Goal: Information Seeking & Learning: Learn about a topic

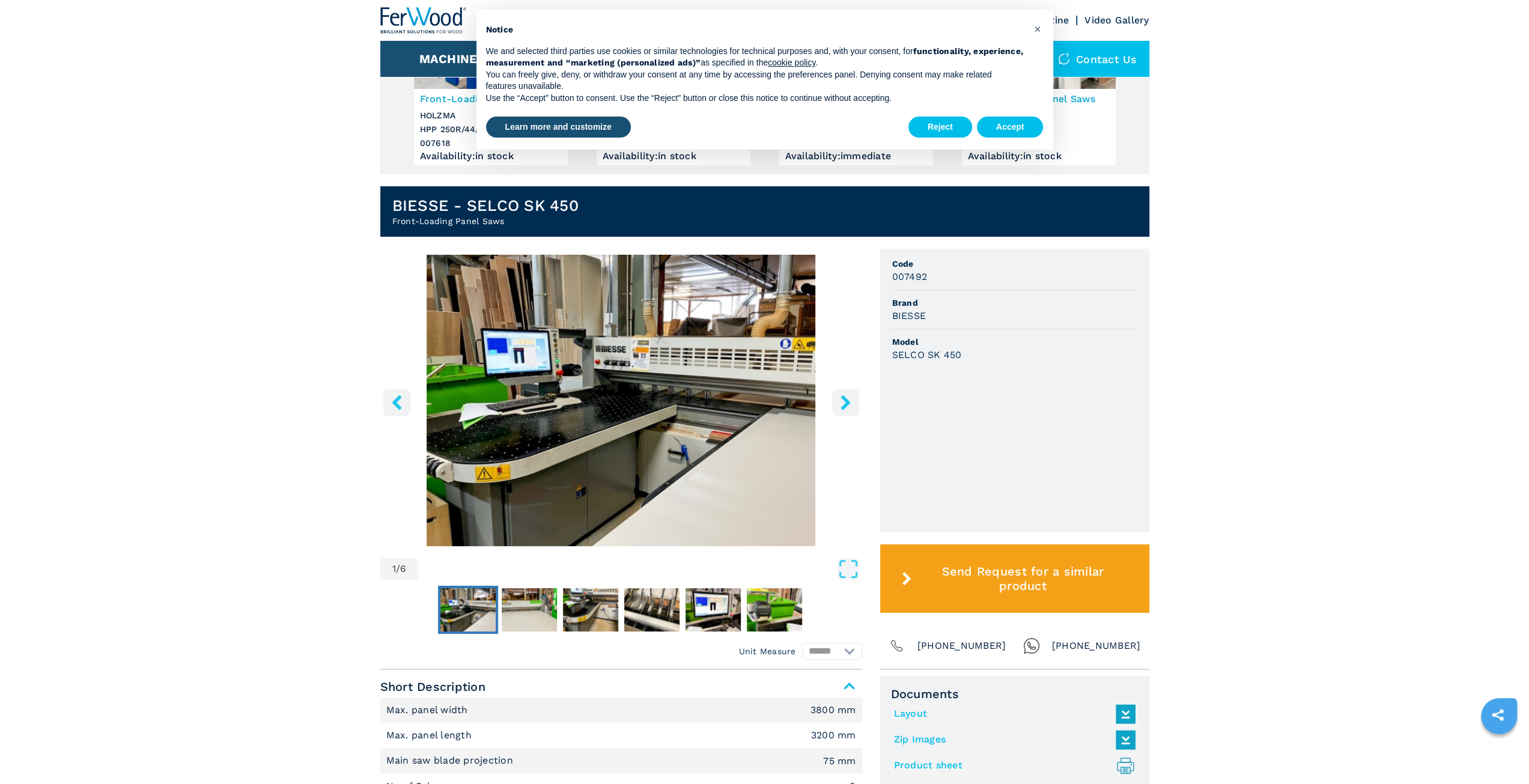
scroll to position [241, 0]
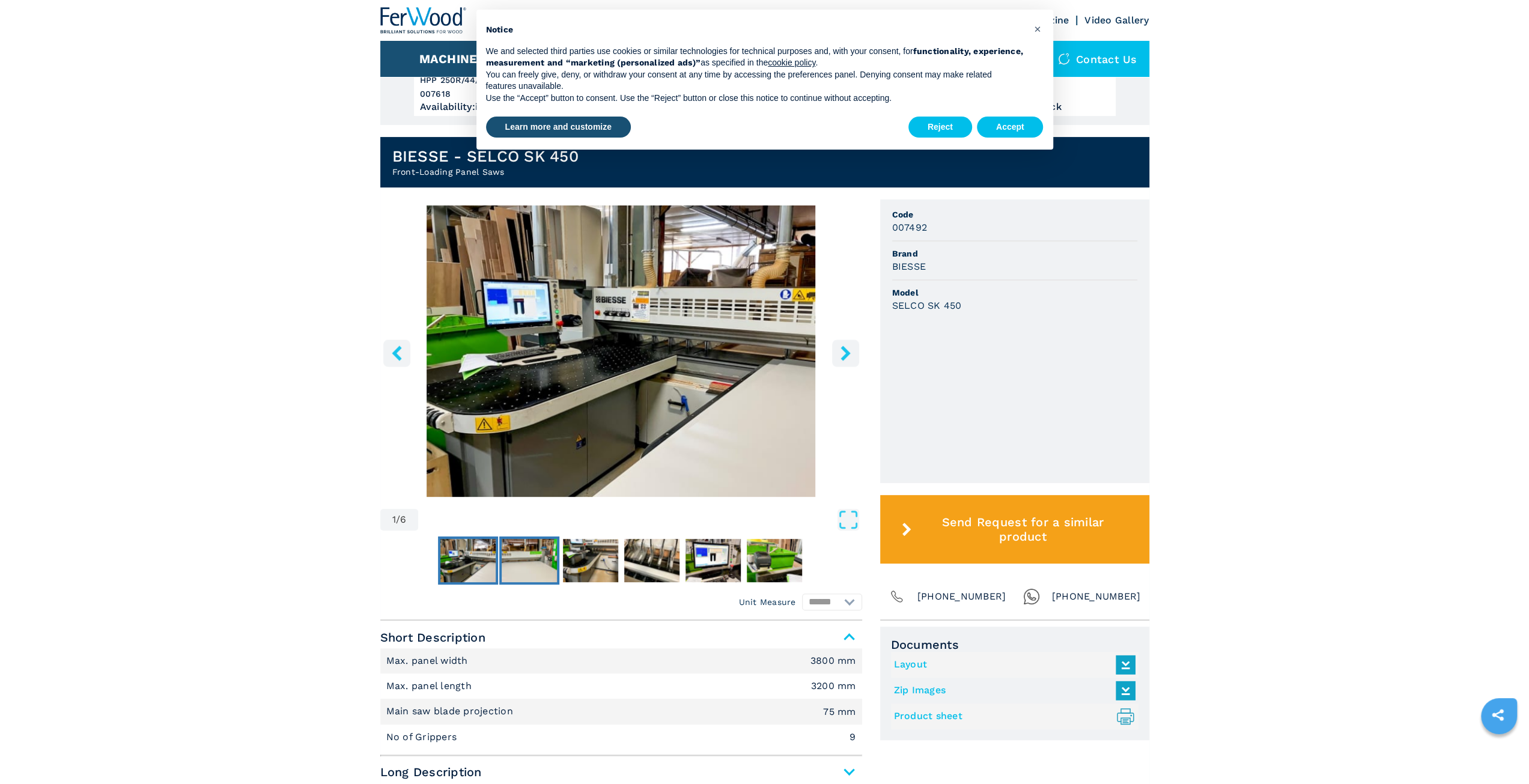
click at [541, 556] on img "Go to Slide 2" at bounding box center [530, 561] width 55 height 43
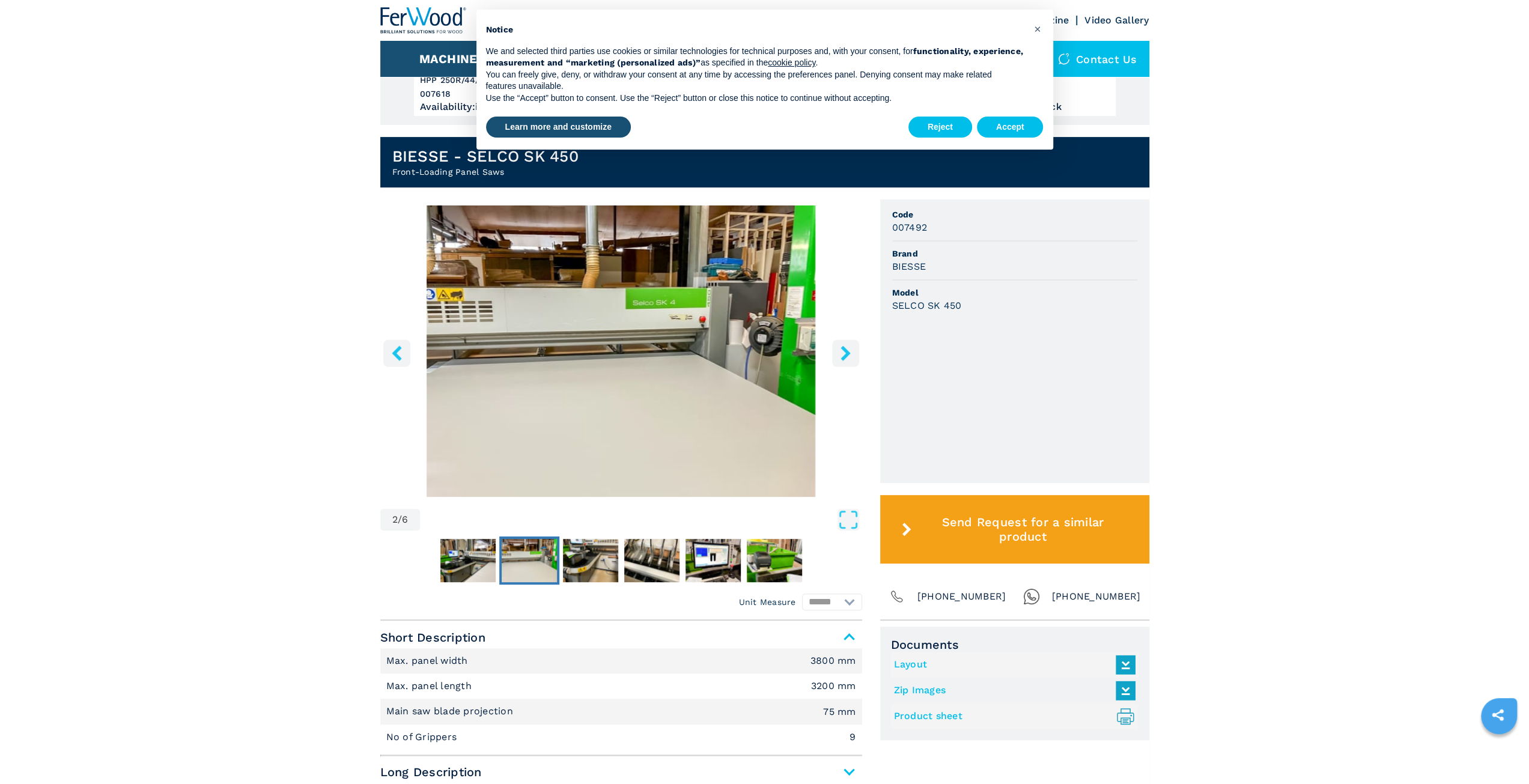
click at [838, 346] on icon "right-button" at bounding box center [846, 353] width 15 height 15
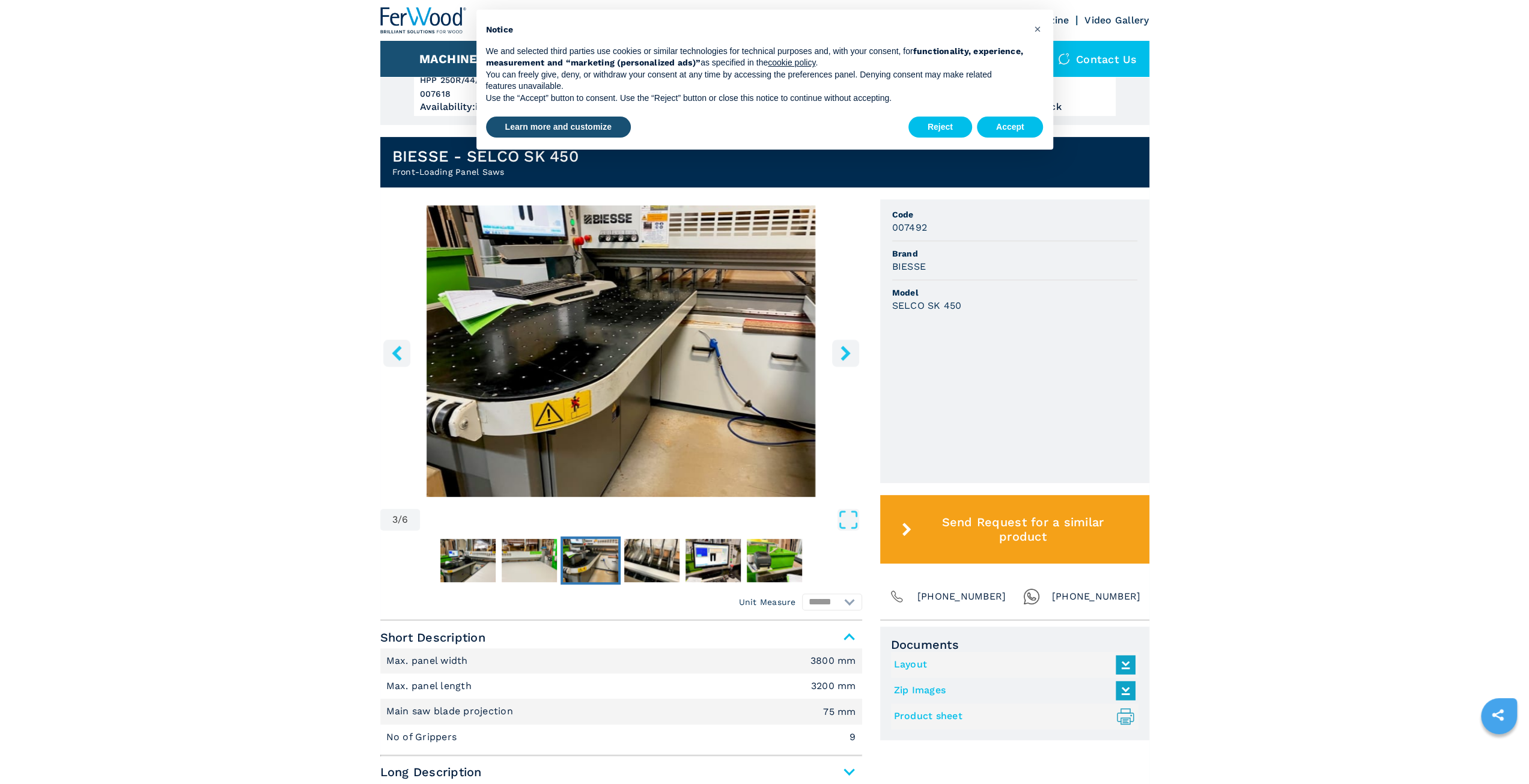
click at [841, 348] on icon "right-button" at bounding box center [846, 353] width 10 height 15
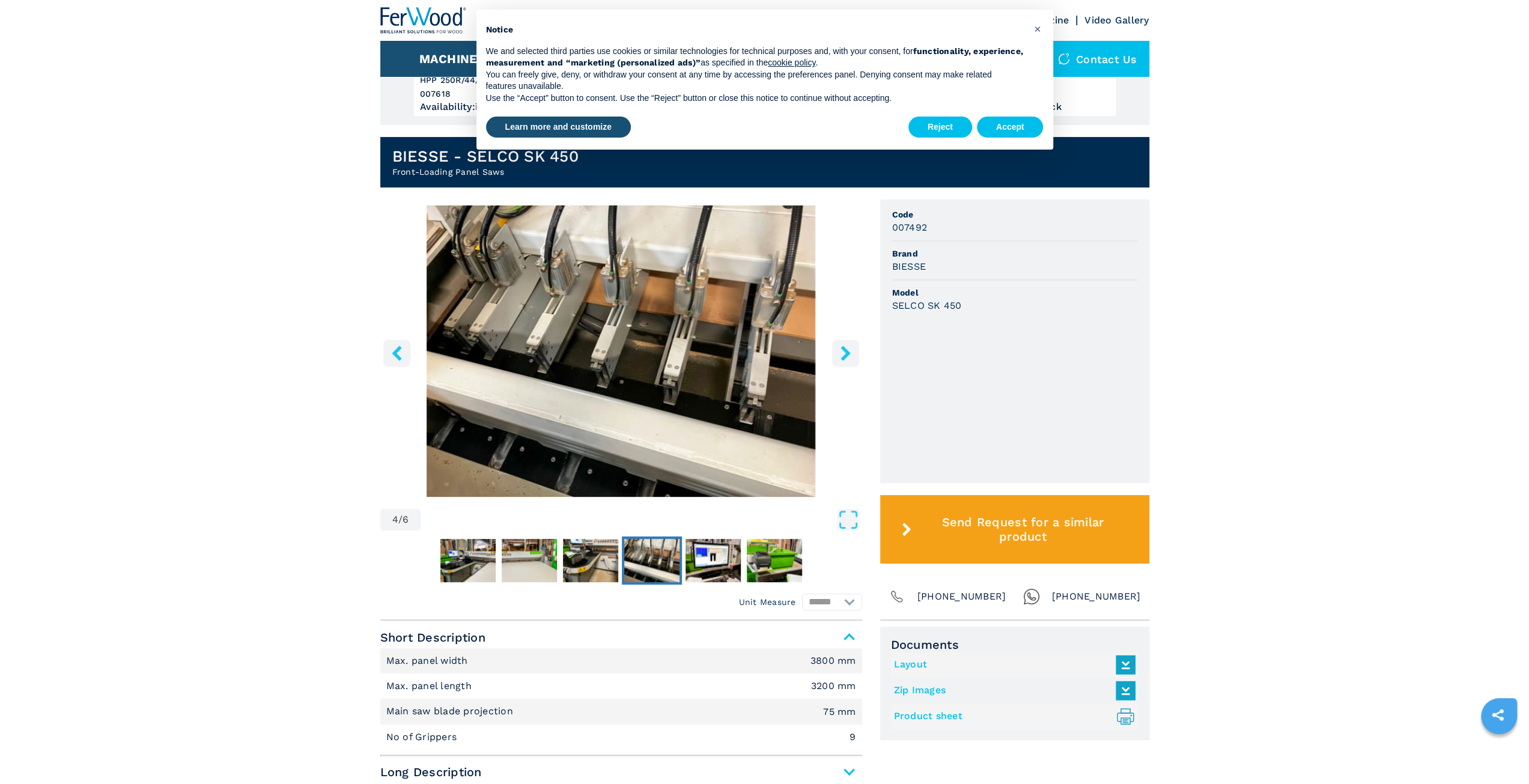
click at [841, 348] on icon "right-button" at bounding box center [846, 353] width 10 height 15
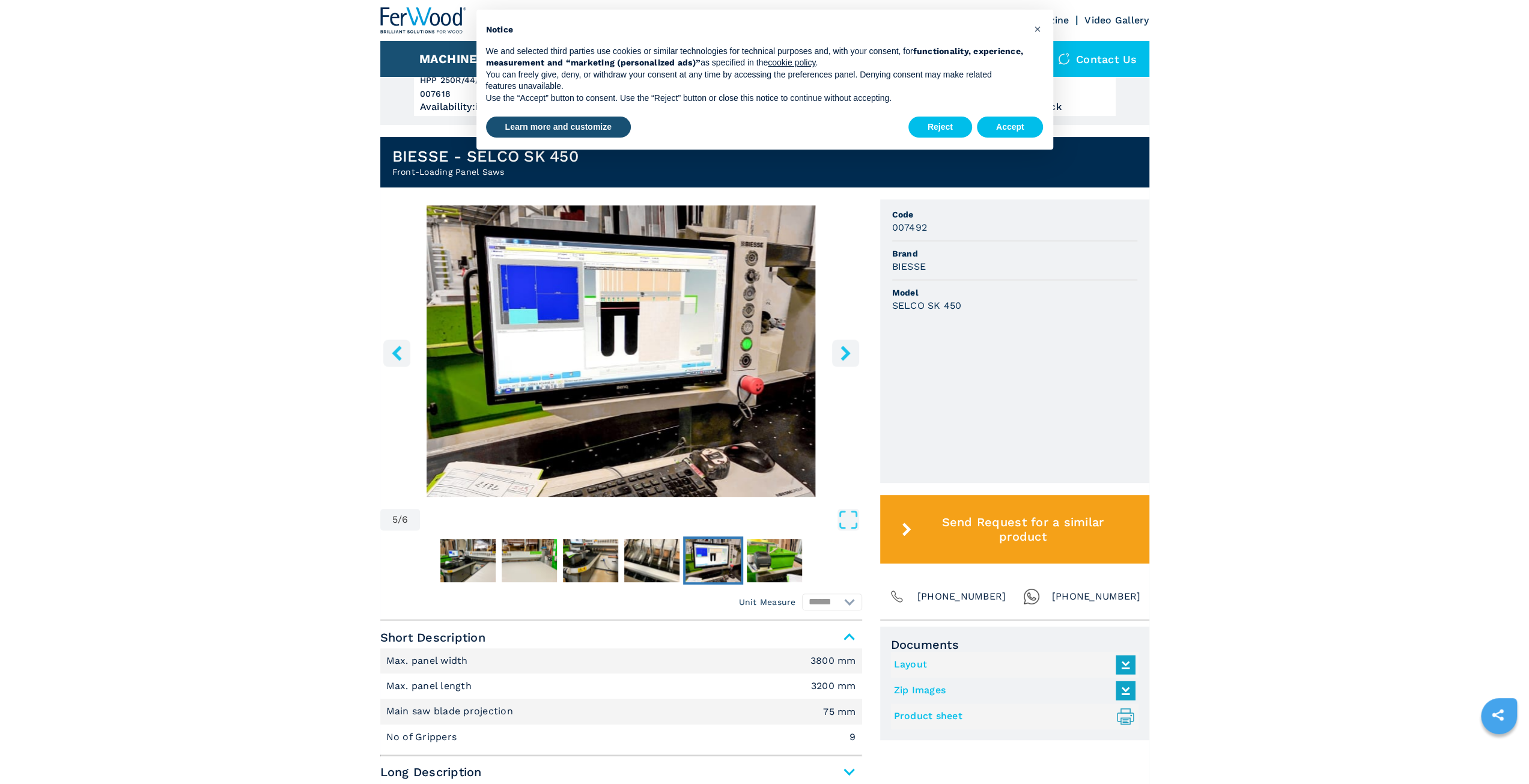
click at [841, 348] on icon "right-button" at bounding box center [846, 353] width 10 height 15
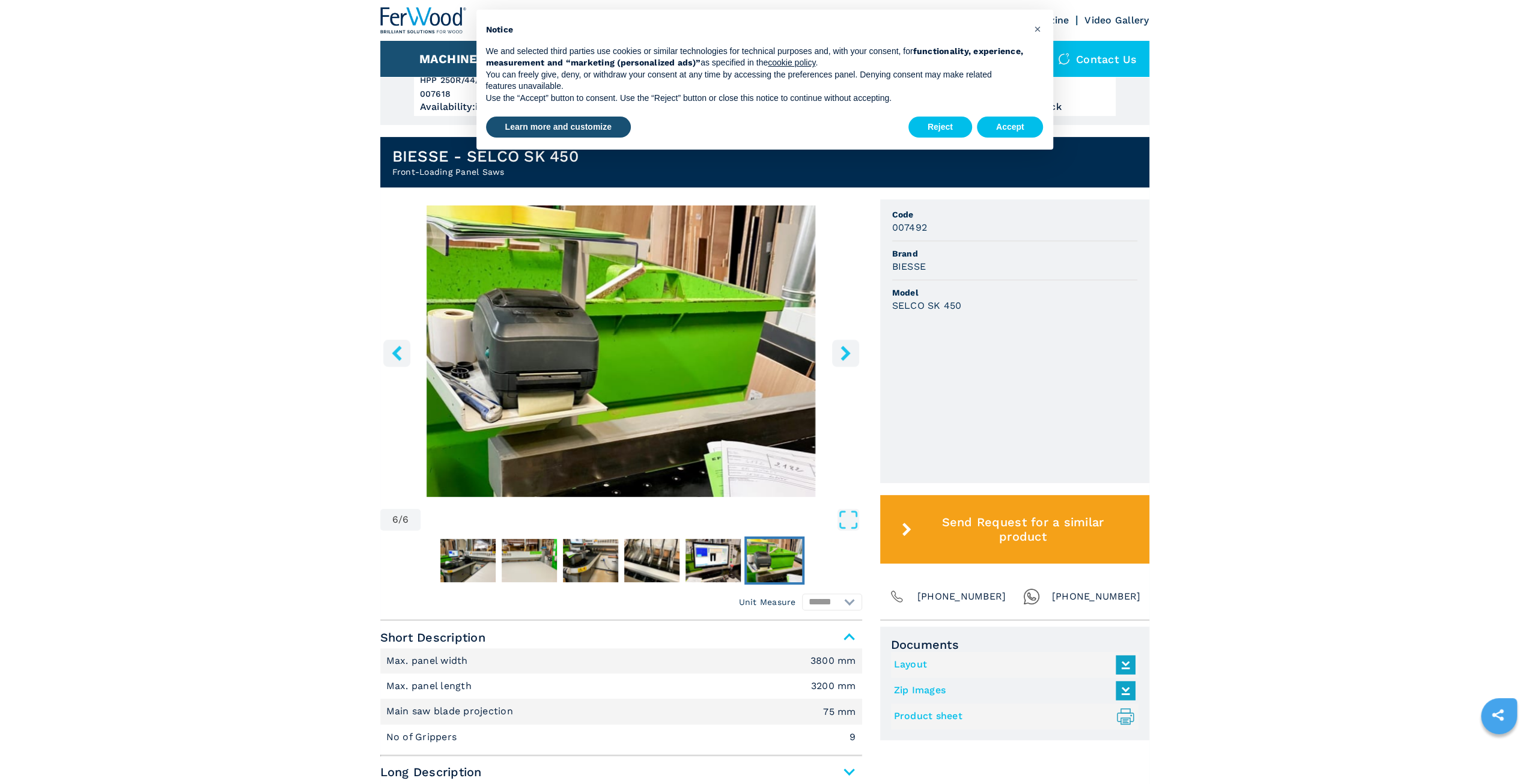
click at [841, 348] on icon "right-button" at bounding box center [846, 353] width 10 height 15
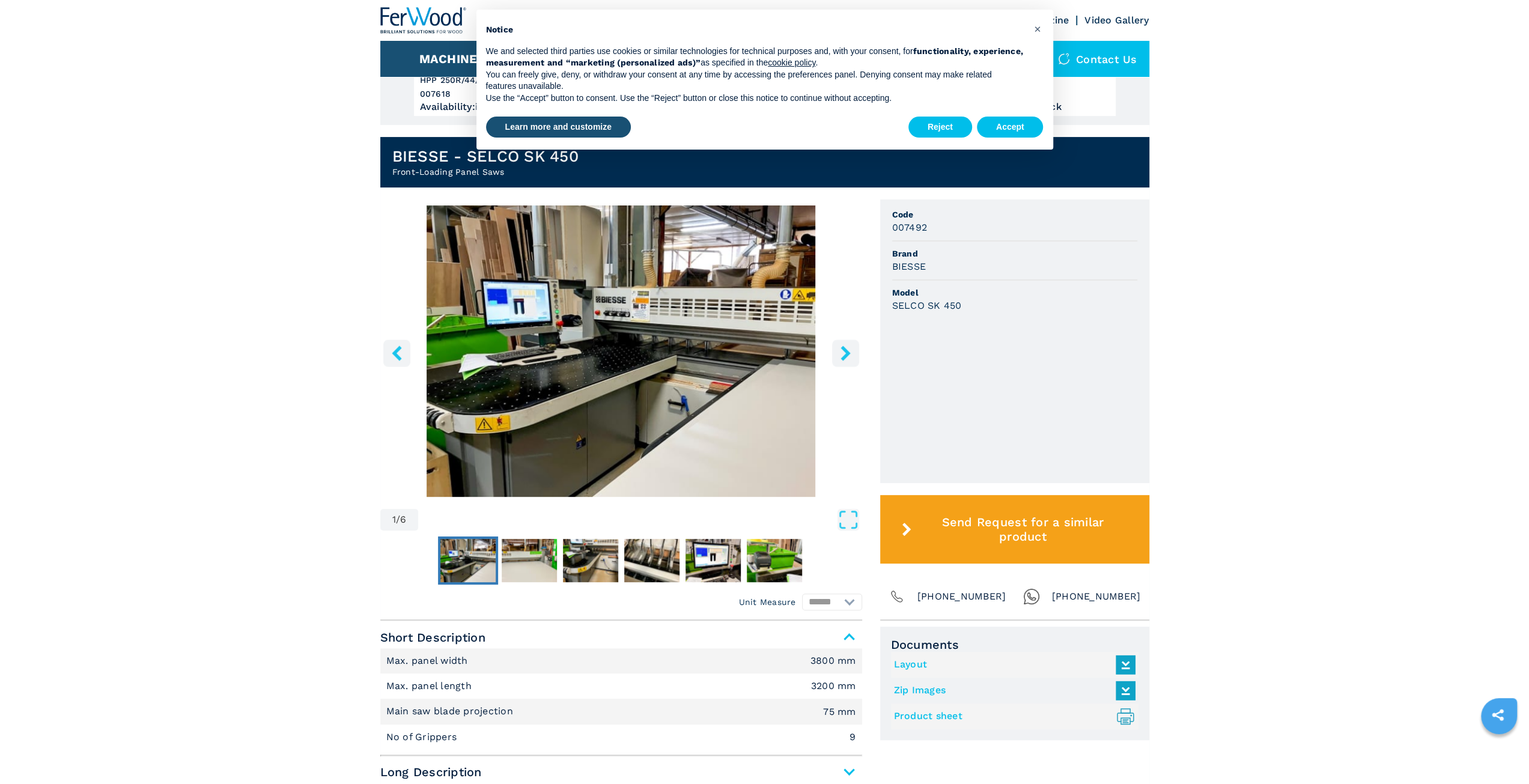
click at [841, 348] on icon "right-button" at bounding box center [846, 353] width 10 height 15
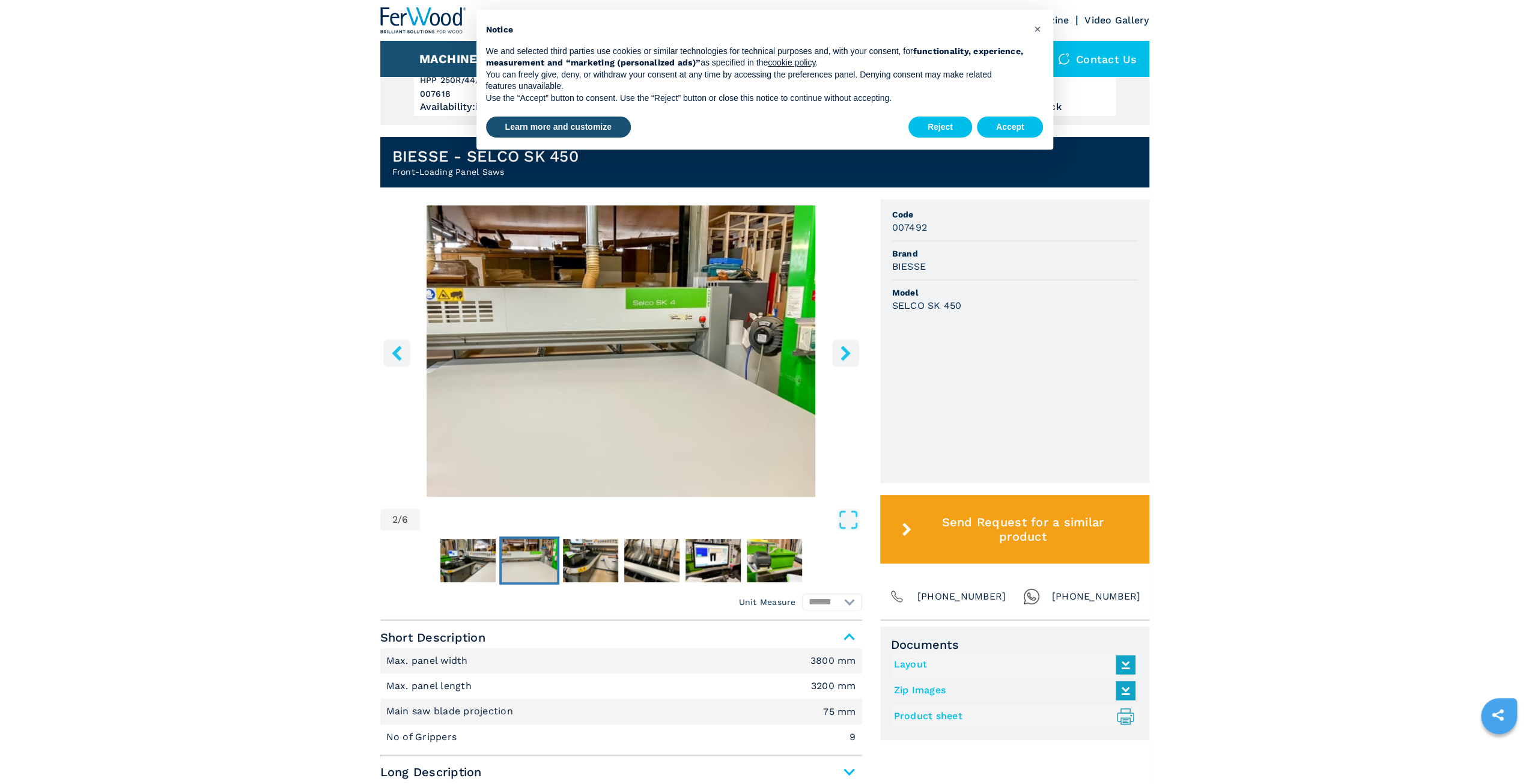
click at [841, 348] on icon "right-button" at bounding box center [846, 353] width 10 height 15
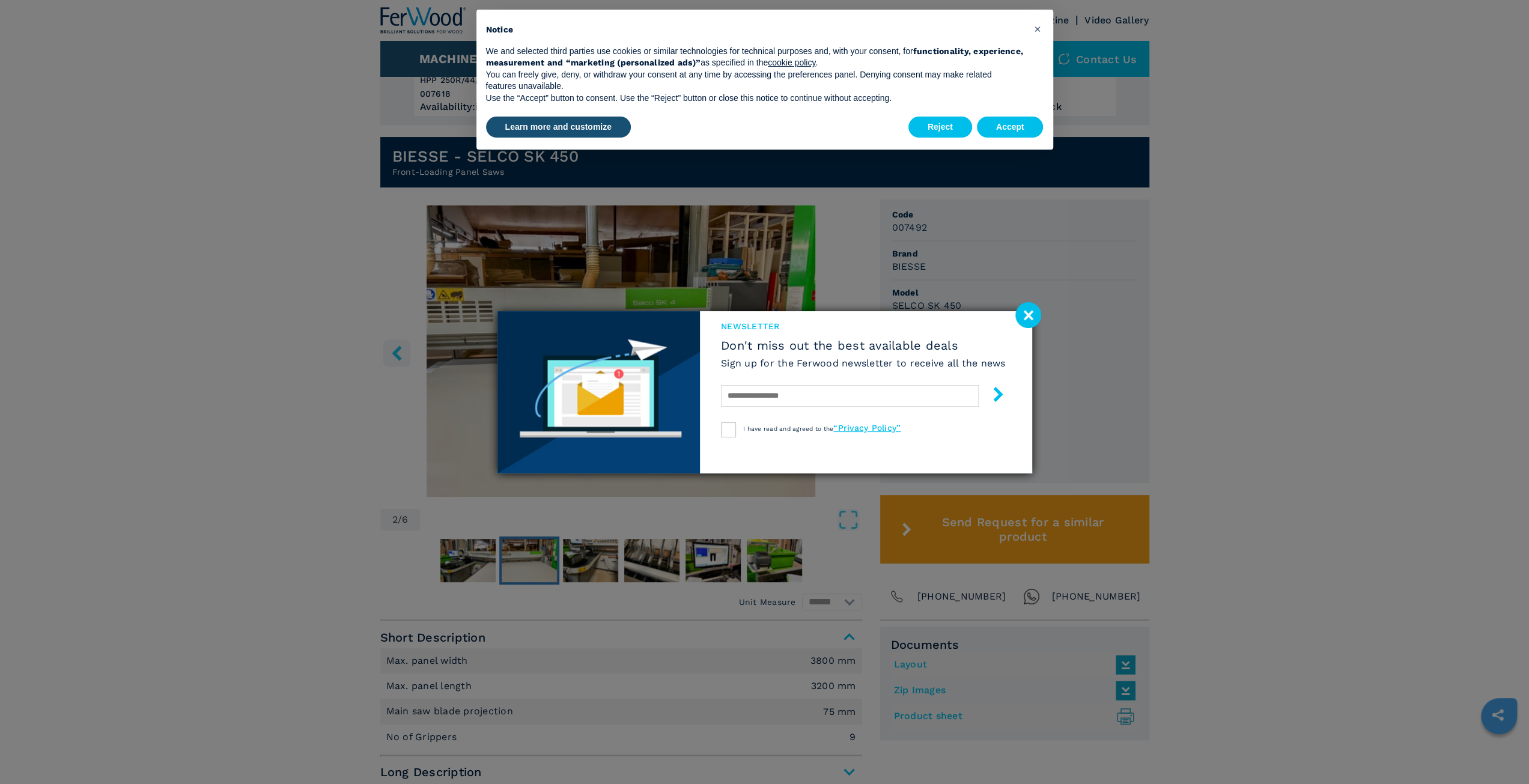
click at [1015, 285] on div "newsletter Don't miss out the best available deals Sign up for the Ferwood news…" at bounding box center [764, 392] width 1529 height 784
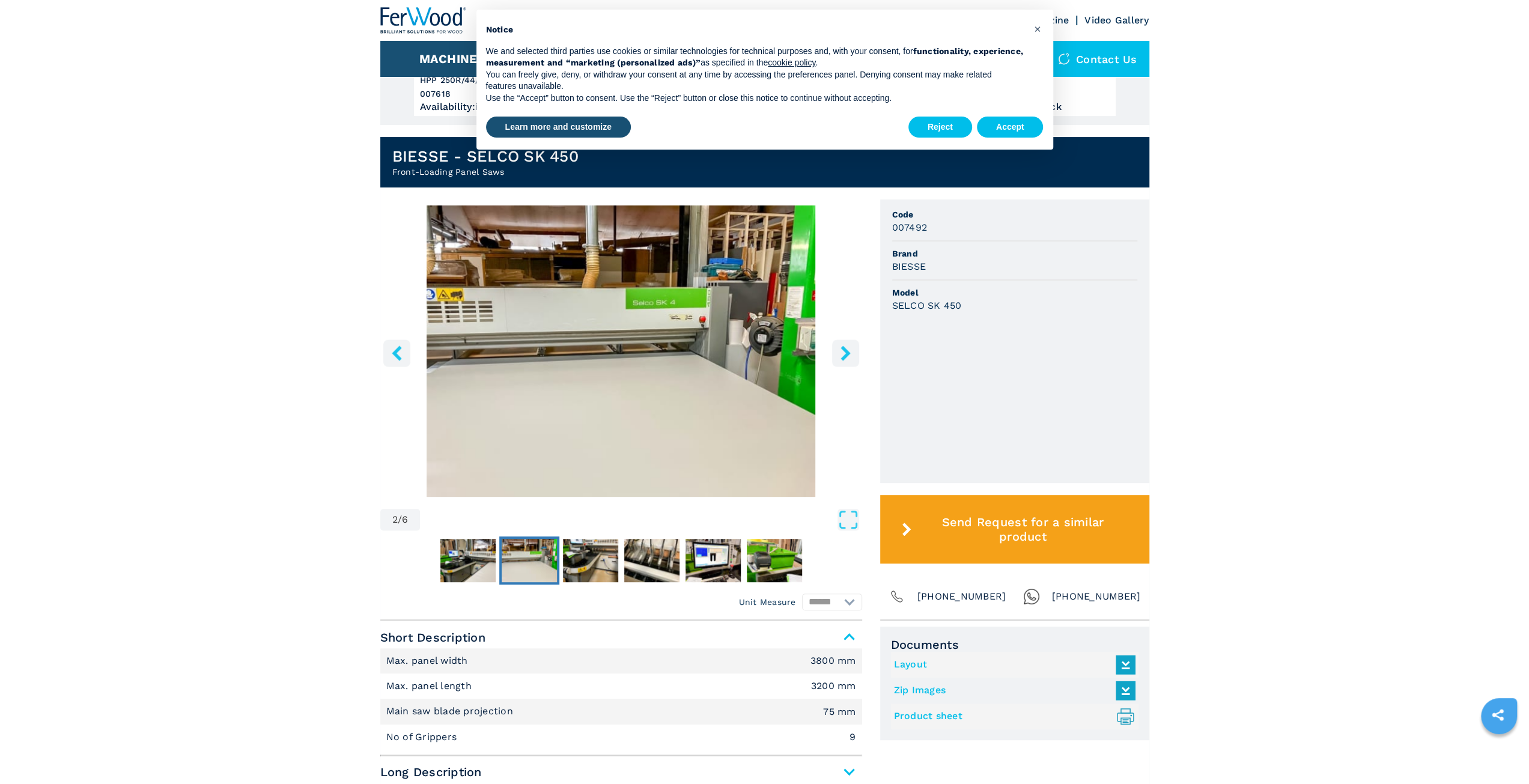
click at [852, 348] on icon "right-button" at bounding box center [846, 353] width 15 height 15
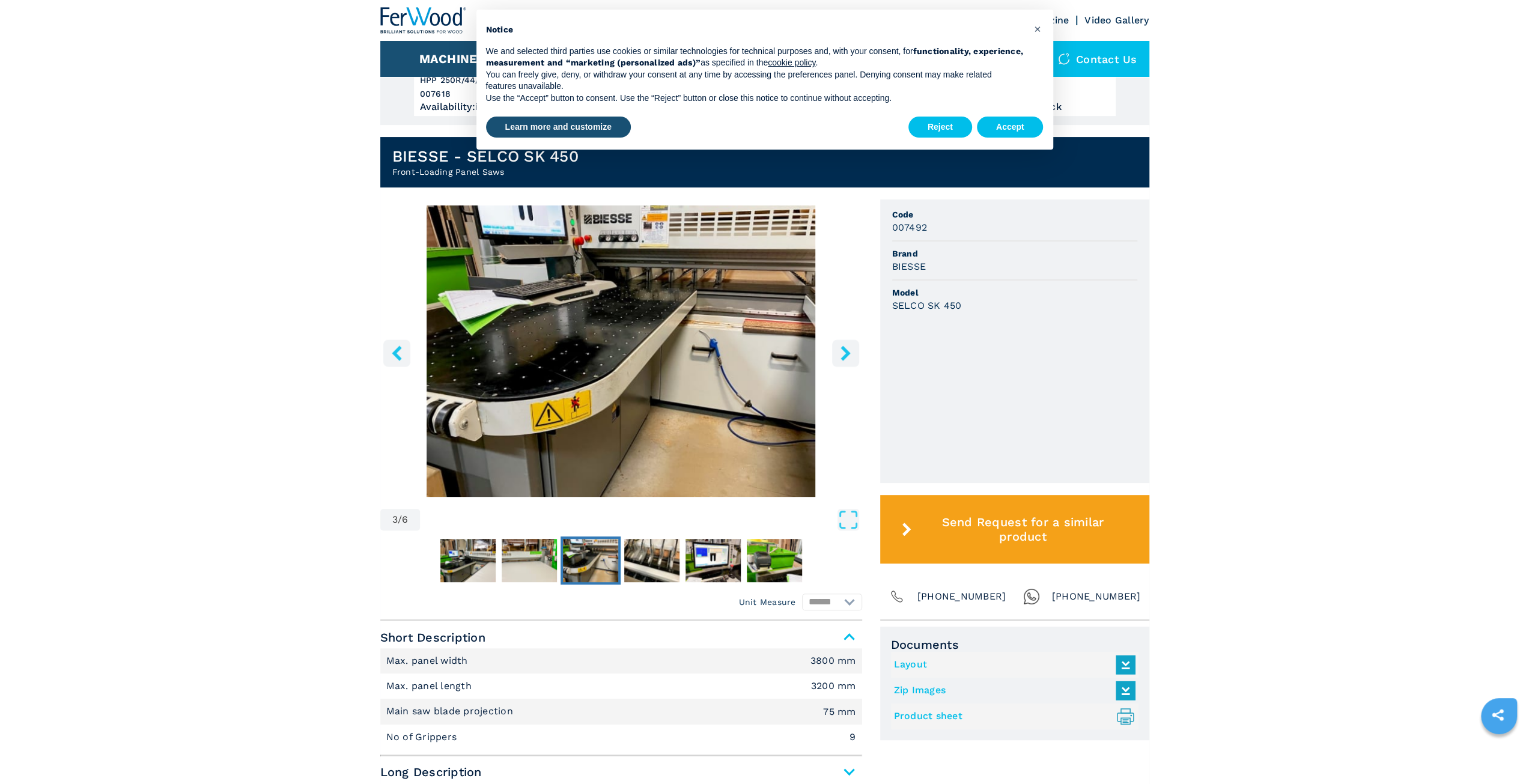
click at [852, 348] on icon "right-button" at bounding box center [846, 353] width 15 height 15
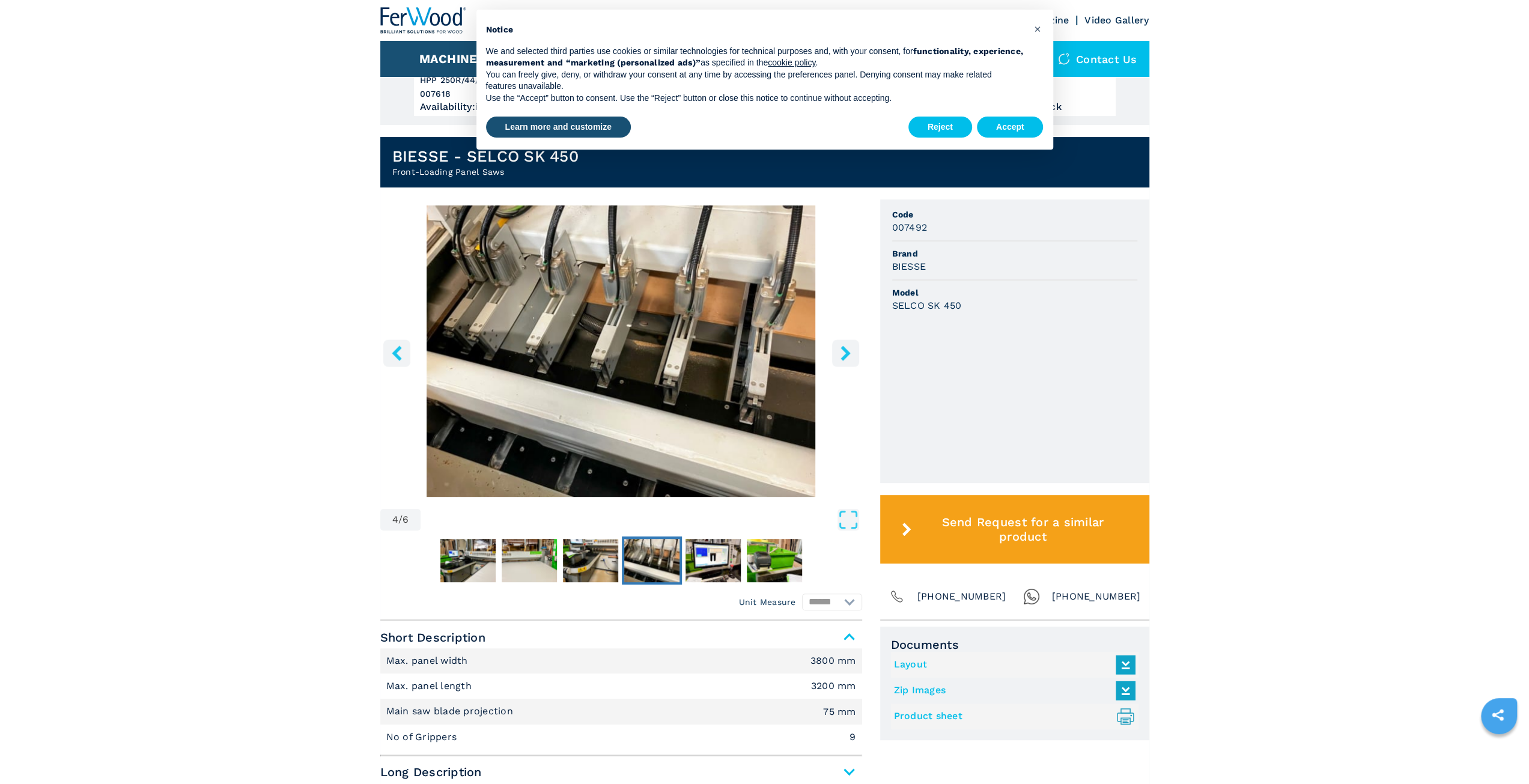
click at [852, 348] on icon "right-button" at bounding box center [846, 353] width 15 height 15
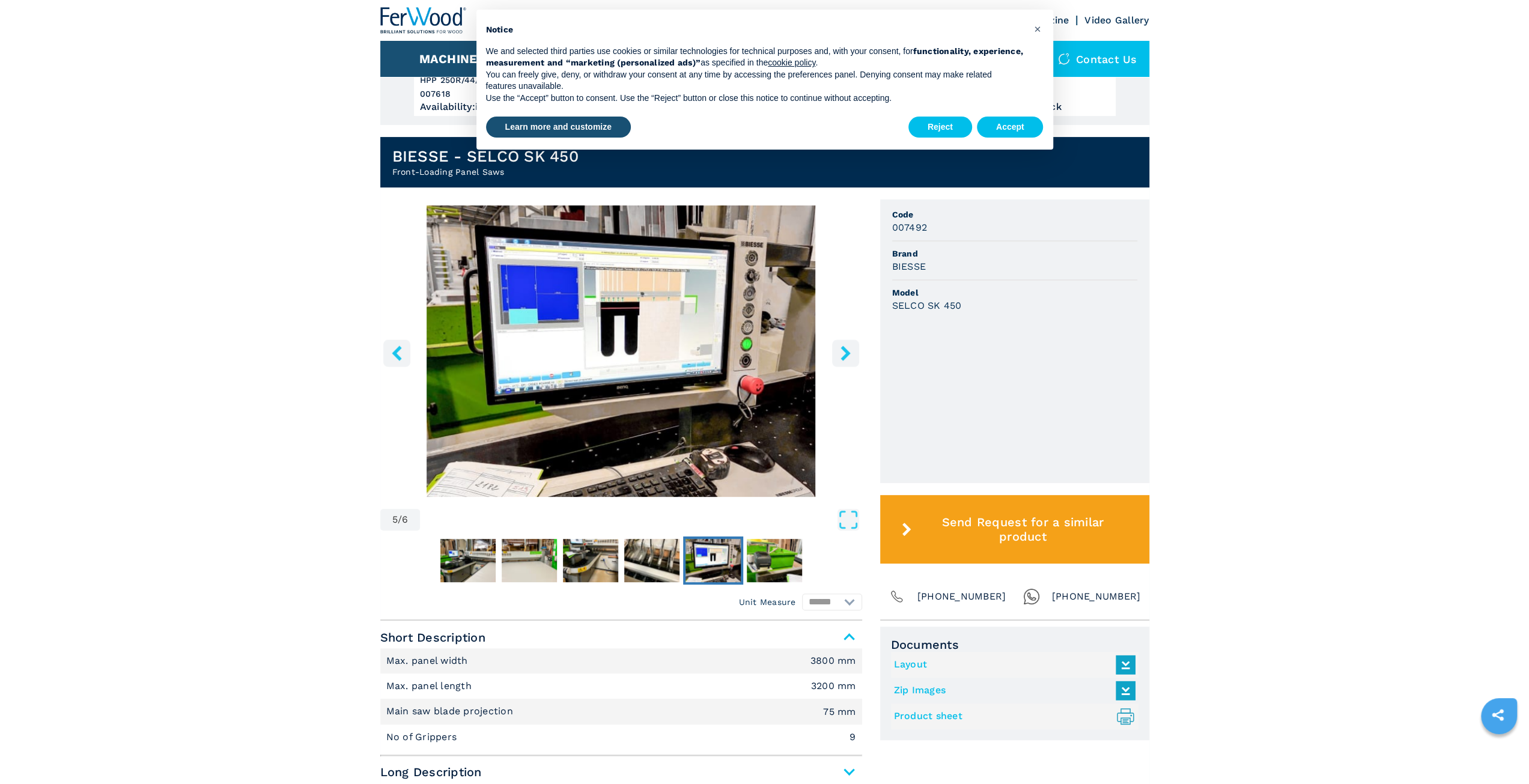
click at [852, 348] on icon "right-button" at bounding box center [846, 353] width 15 height 15
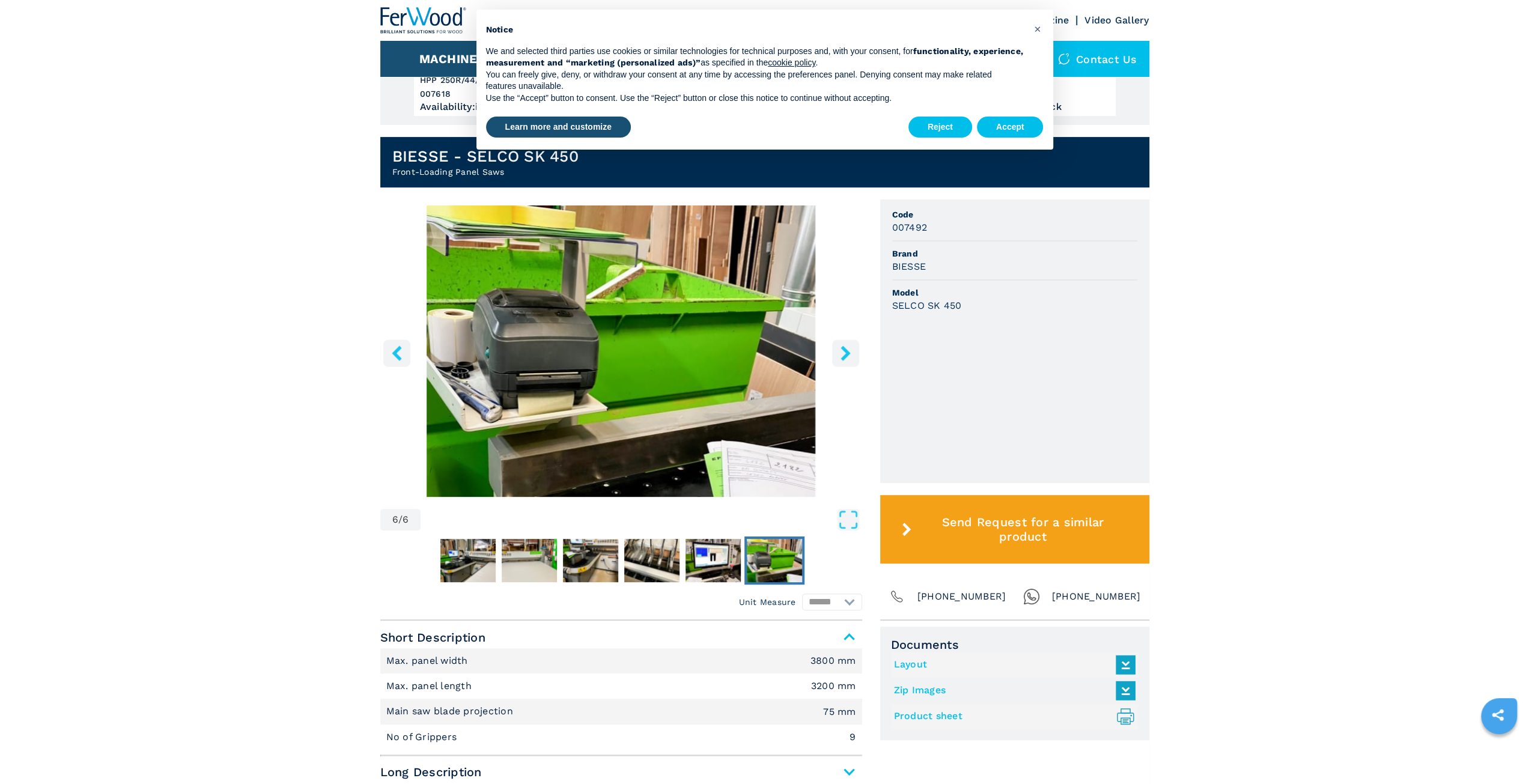
click at [850, 354] on icon "right-button" at bounding box center [846, 353] width 15 height 15
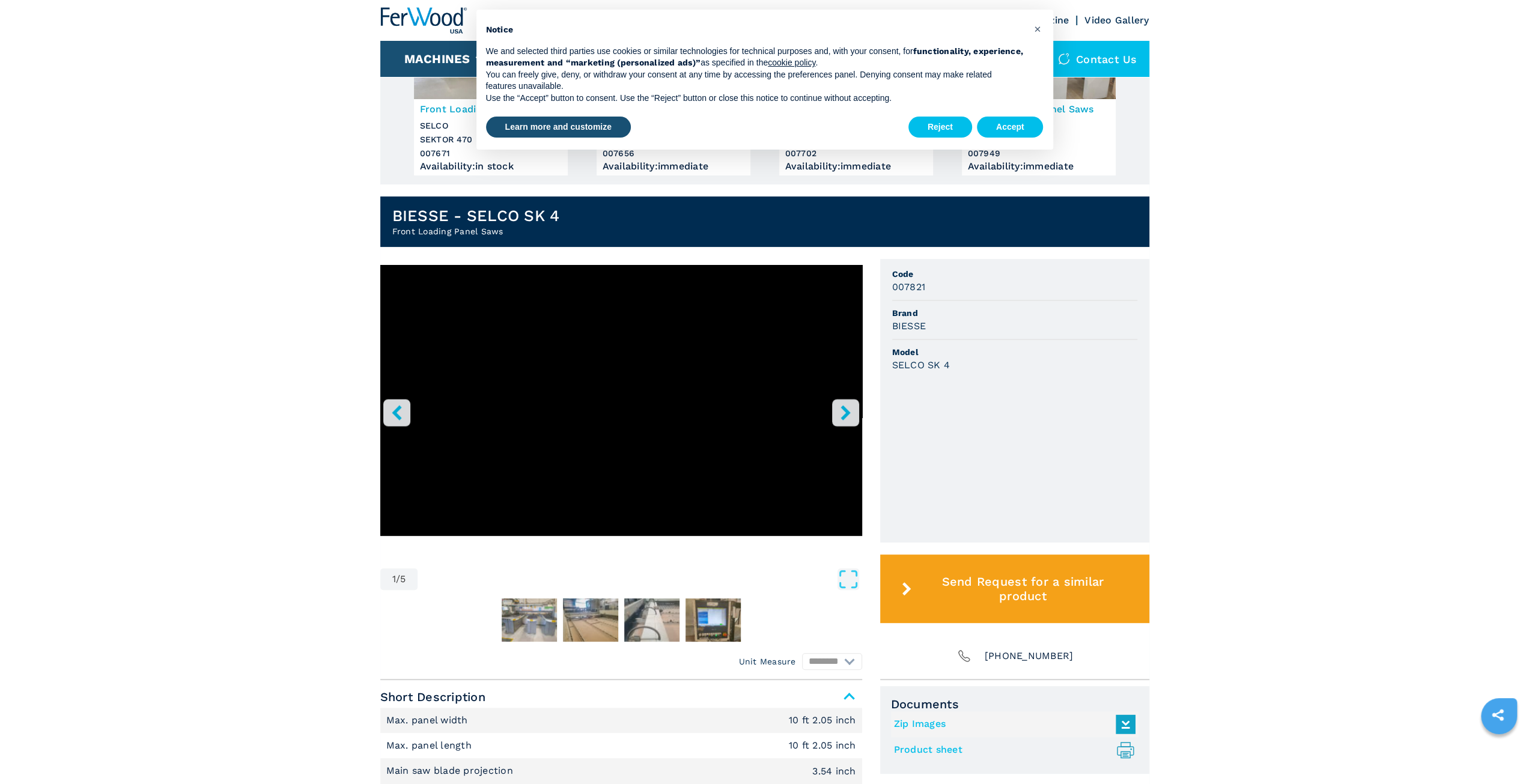
scroll to position [241, 0]
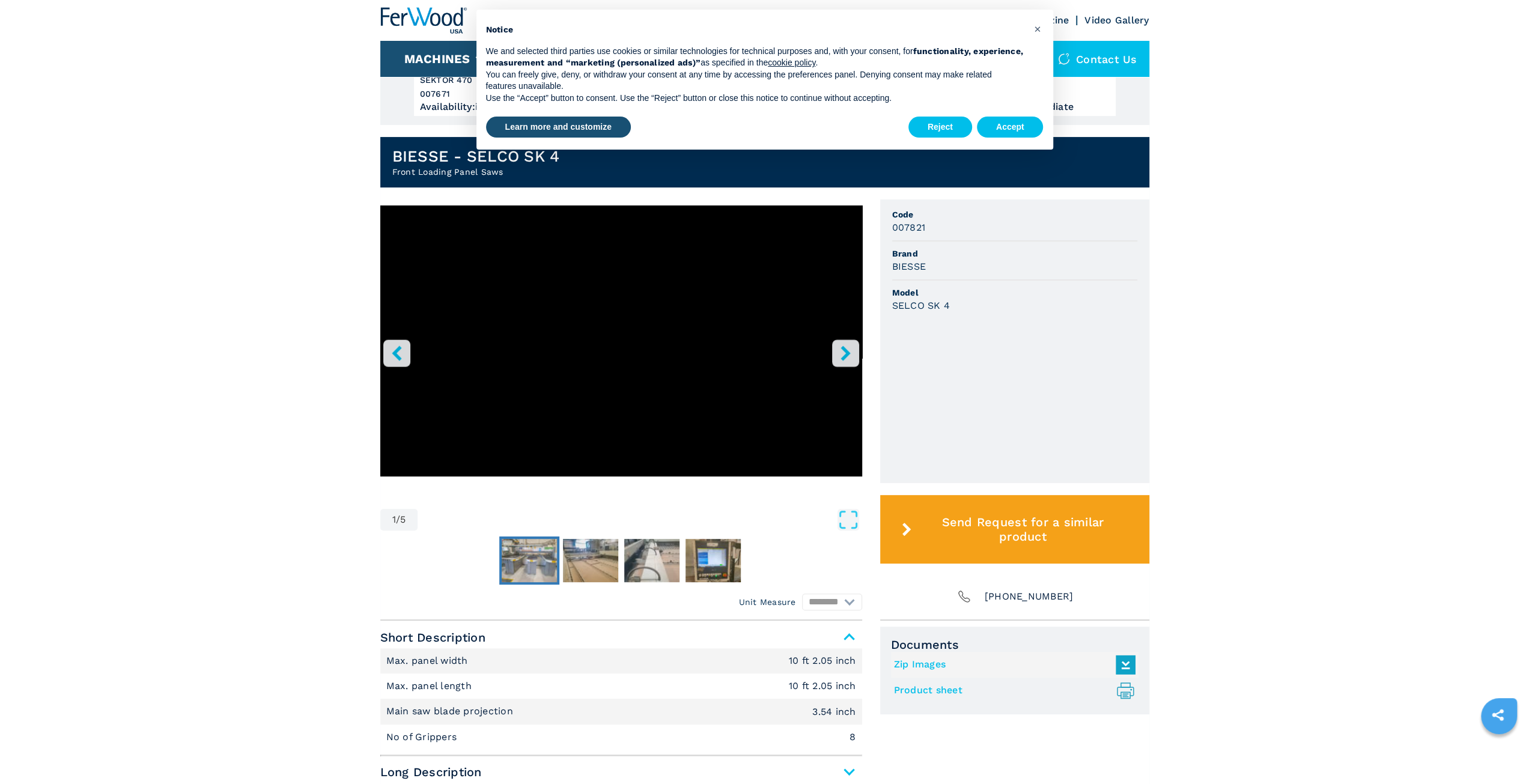
click at [534, 570] on img "Go to Slide 2" at bounding box center [530, 561] width 55 height 43
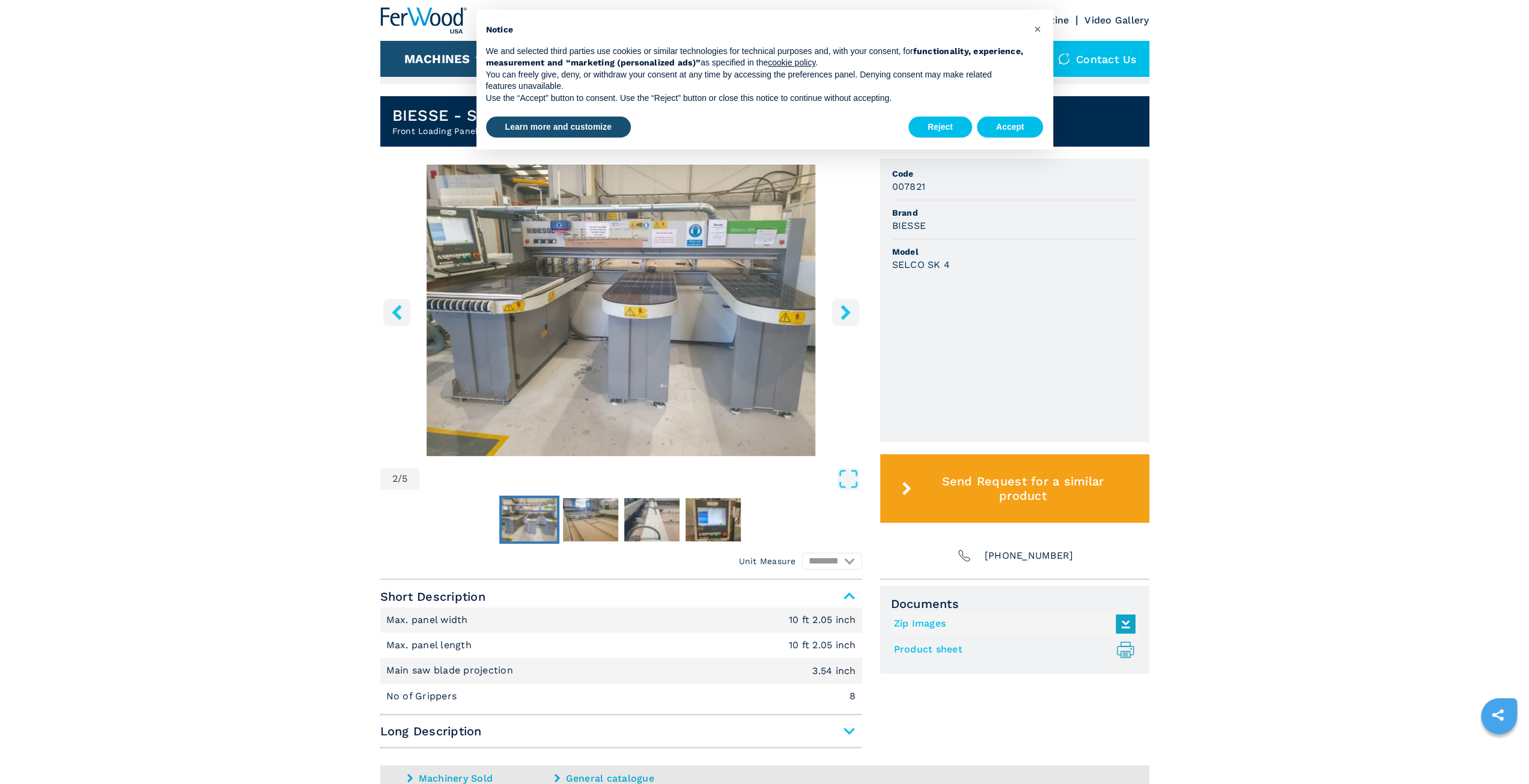
scroll to position [361, 0]
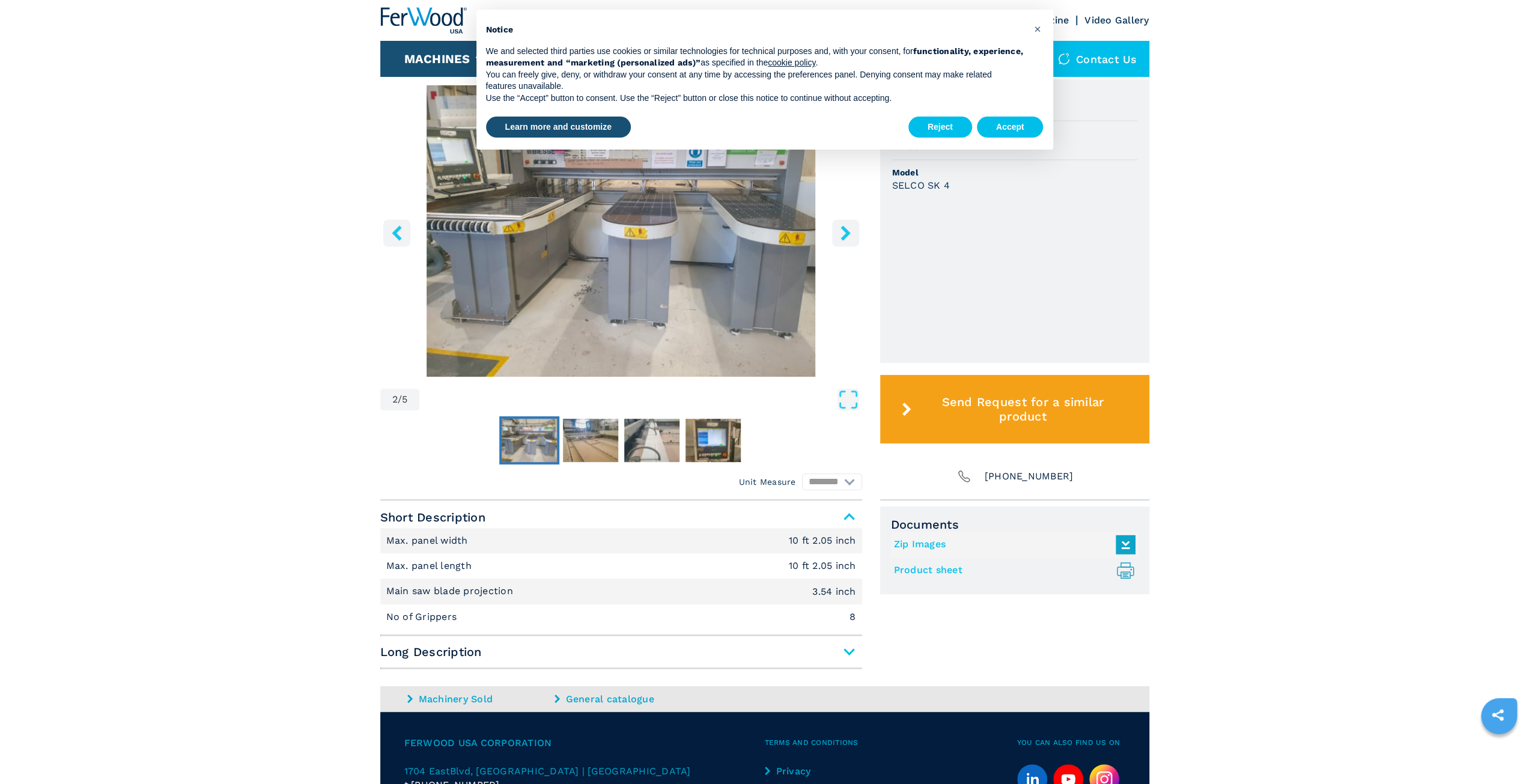
click at [375, 426] on main "HOMEPAGE | machines | panel saws | front loading panel saws | selco sk 4 | 0078…" at bounding box center [764, 263] width 1529 height 1247
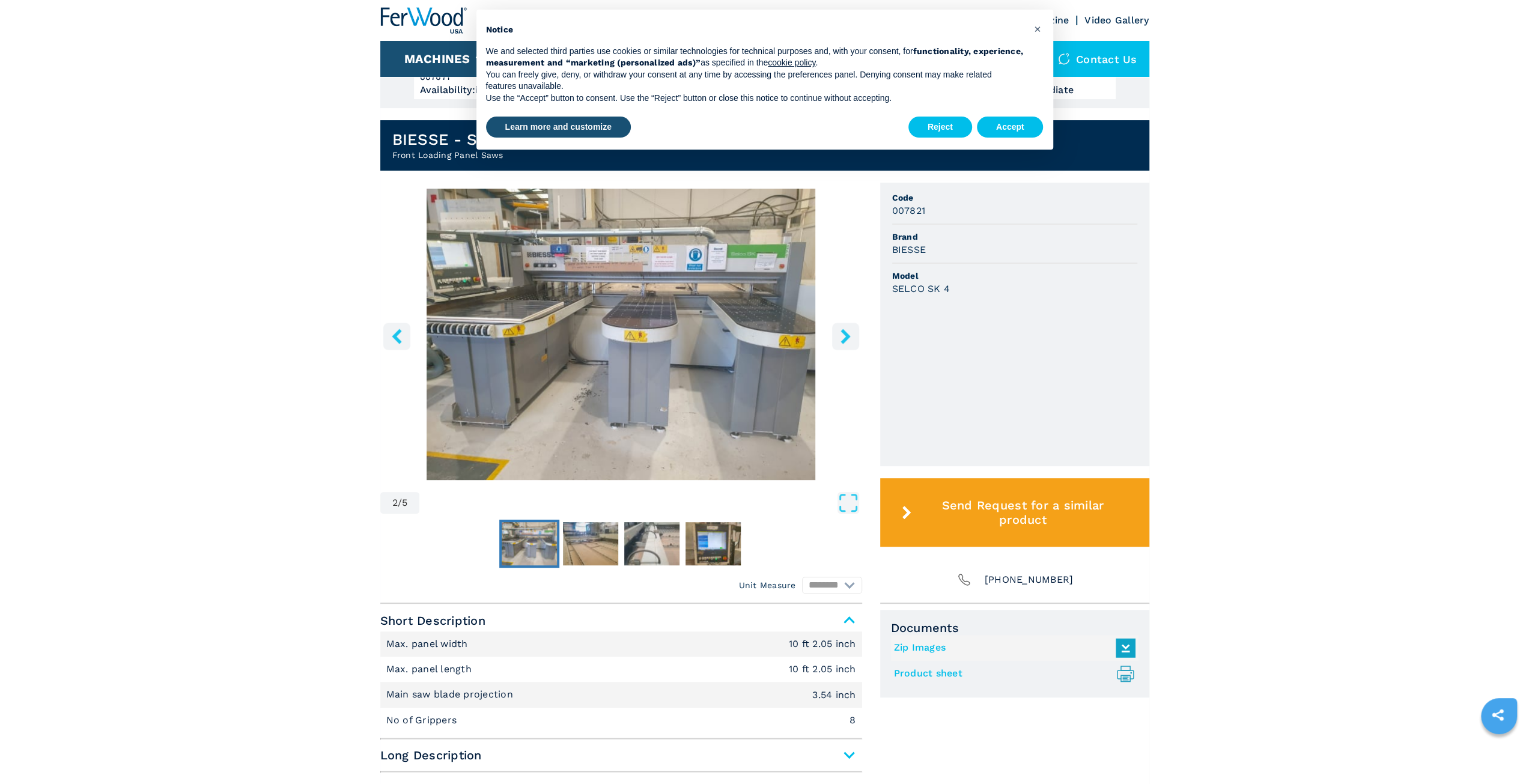
scroll to position [241, 0]
